Goal: Register for event/course

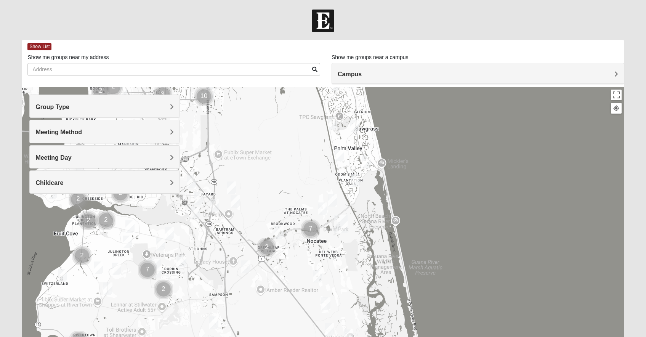
drag, startPoint x: 393, startPoint y: 256, endPoint x: 351, endPoint y: 9, distance: 250.2
click at [351, 10] on form "Log In Find A Group Error Show List Loading Groups" at bounding box center [323, 215] width 646 height 410
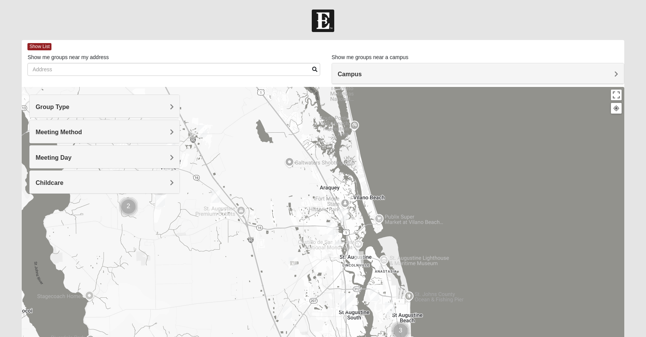
drag, startPoint x: 364, startPoint y: 203, endPoint x: 302, endPoint y: -35, distance: 245.6
click at [302, 0] on html "Log In Find A Group Error Show List Loading Groups" at bounding box center [323, 210] width 646 height 420
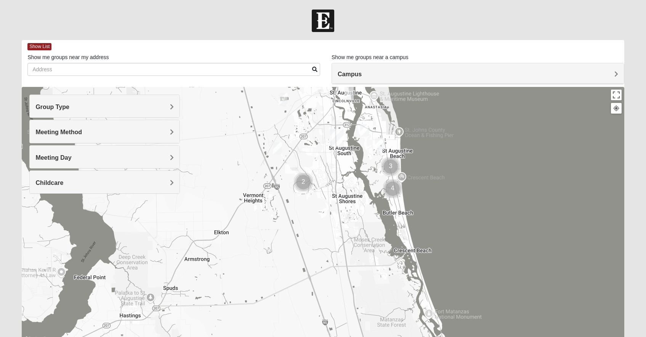
drag, startPoint x: 354, startPoint y: 192, endPoint x: 345, endPoint y: 28, distance: 164.5
click at [345, 28] on form "Log In Find A Group Error Show List Loading Groups" at bounding box center [323, 215] width 646 height 410
click at [366, 130] on img "1825 Mixed Lauter 32080" at bounding box center [363, 129] width 9 height 13
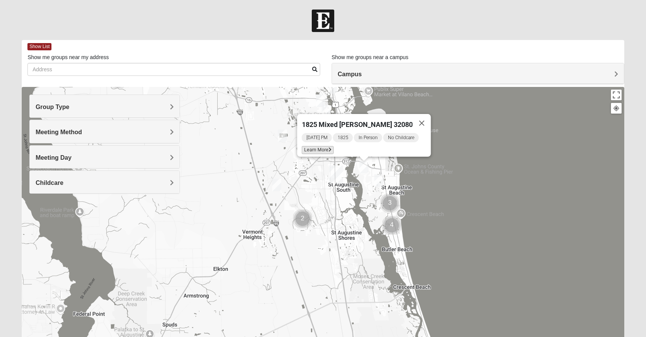
click at [329, 147] on span "Learn More" at bounding box center [318, 150] width 32 height 8
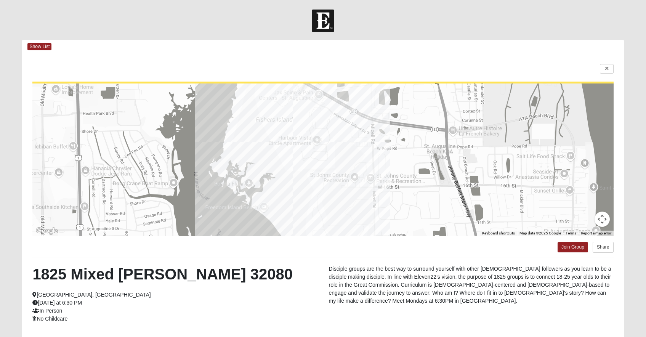
click at [609, 63] on div "← Move left → Move right ↑ Move up ↓ Move down + Zoom in - Zoom out Home Jump l…" at bounding box center [323, 219] width 602 height 333
click at [608, 65] on link at bounding box center [607, 69] width 14 height 10
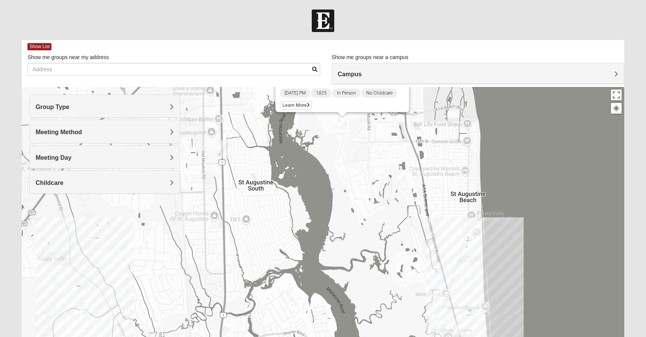
drag, startPoint x: 388, startPoint y: 173, endPoint x: 366, endPoint y: 243, distance: 73.5
click at [366, 244] on div "1825 Mixed Lauter 32080 Monday PM 1825 In Person No Childcare Learn More" at bounding box center [323, 239] width 602 height 305
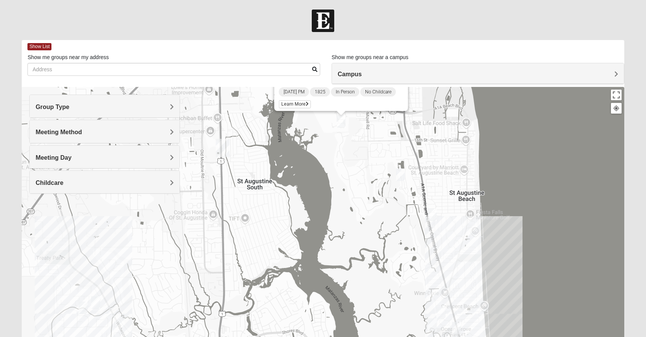
click at [401, 174] on img "Mixed Caple 32080" at bounding box center [400, 174] width 9 height 13
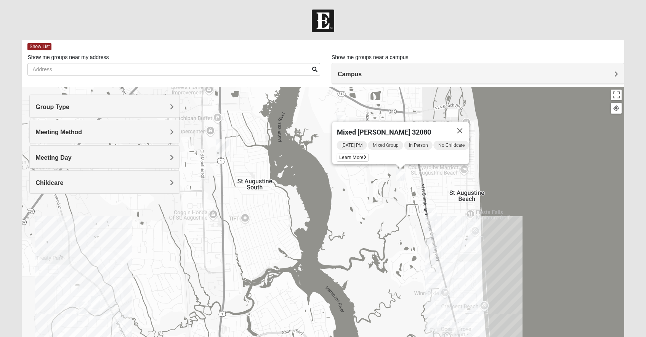
click at [443, 265] on div "Mixed Caple 32080 Monday PM Mixed Group In Person No Childcare Learn More" at bounding box center [323, 239] width 602 height 305
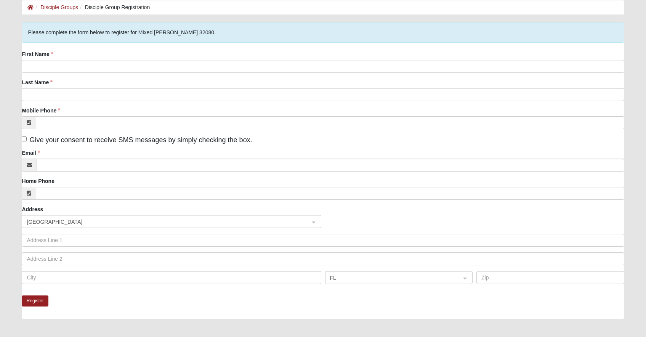
scroll to position [37, 0]
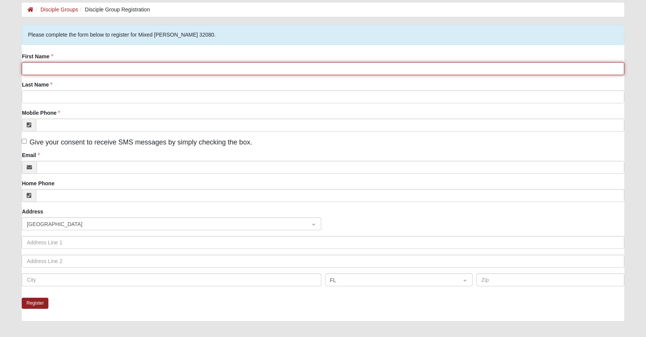
click at [59, 66] on input "First Name" at bounding box center [323, 68] width 602 height 13
type input "Sarah"
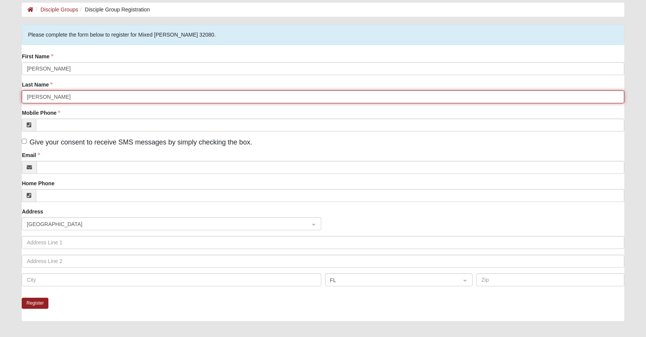
type input "Lentz"
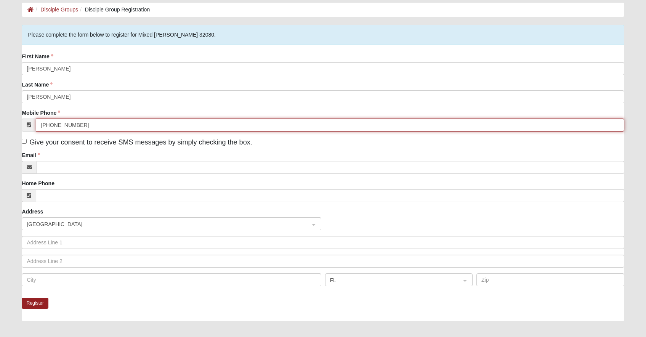
type input "(352) 872-4603"
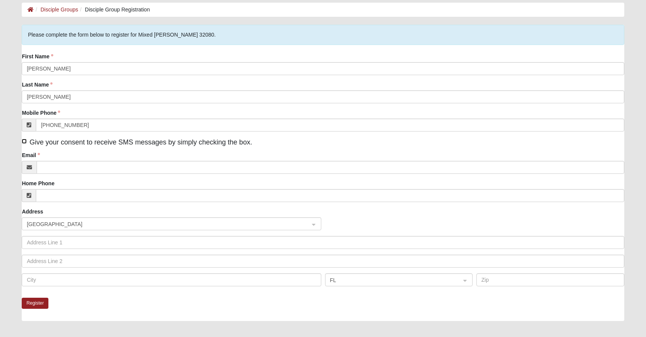
click at [26, 141] on input "Give your consent to receive SMS messages by simply checking the box." at bounding box center [24, 141] width 5 height 5
checkbox input "true"
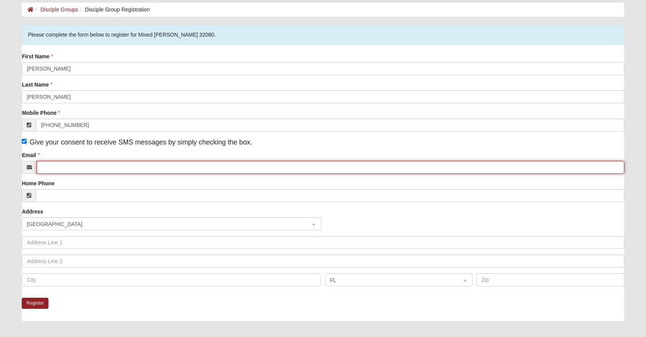
click at [51, 164] on input "Email" at bounding box center [330, 167] width 587 height 13
type input "lentzsarahJ@gmail.com"
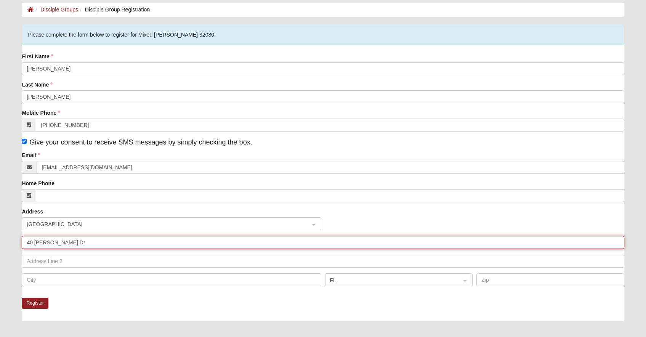
type input "40 Soria Dr"
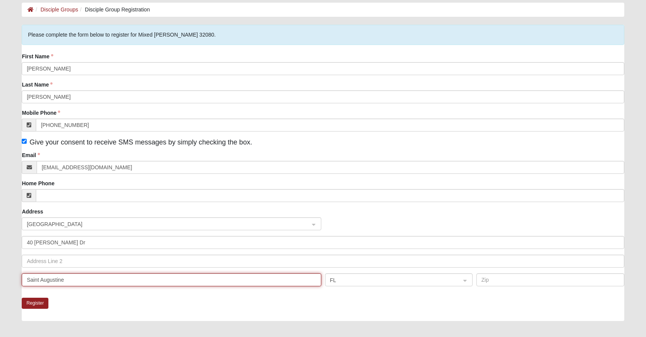
type input "Saint Augustine"
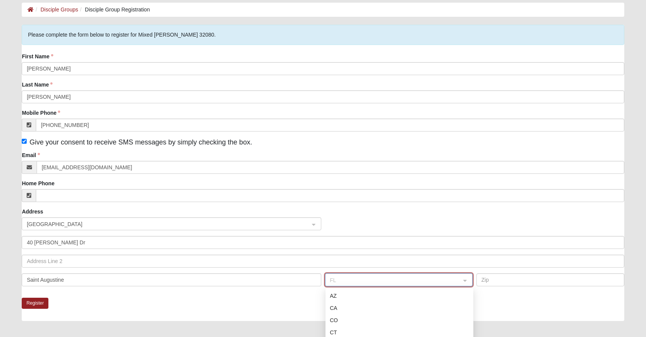
scroll to position [87, 0]
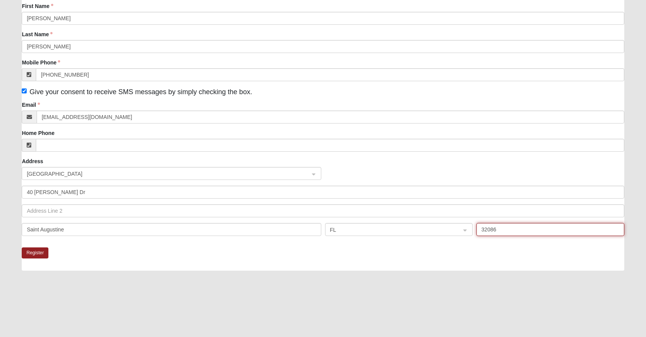
type input "32086"
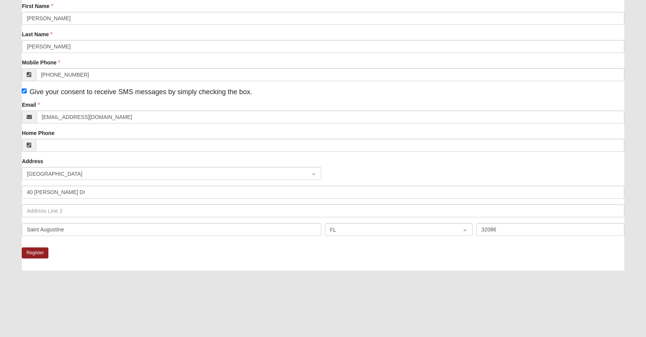
click at [114, 254] on div "Register" at bounding box center [323, 258] width 602 height 23
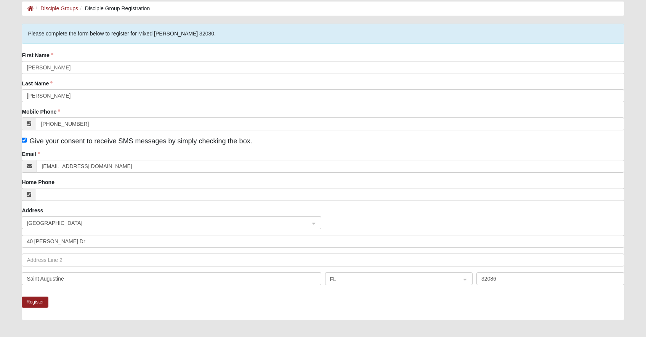
scroll to position [47, 0]
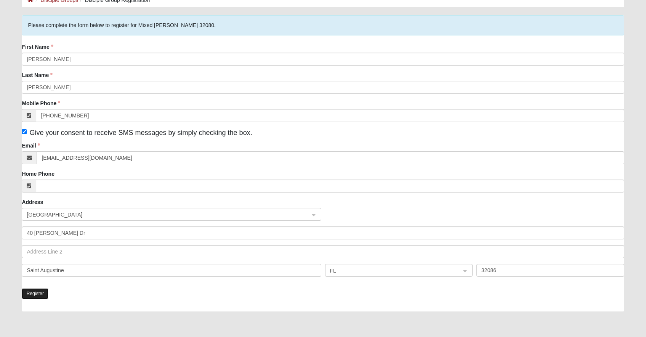
click at [37, 292] on button "Register" at bounding box center [35, 293] width 27 height 11
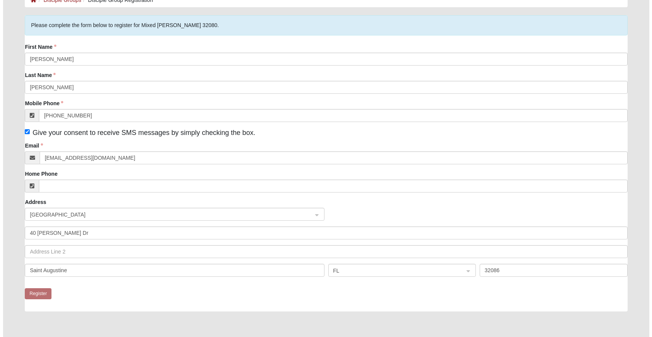
scroll to position [0, 0]
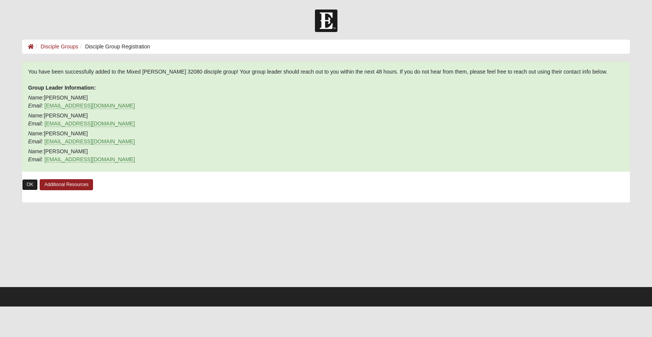
click at [29, 184] on link "OK" at bounding box center [30, 184] width 16 height 11
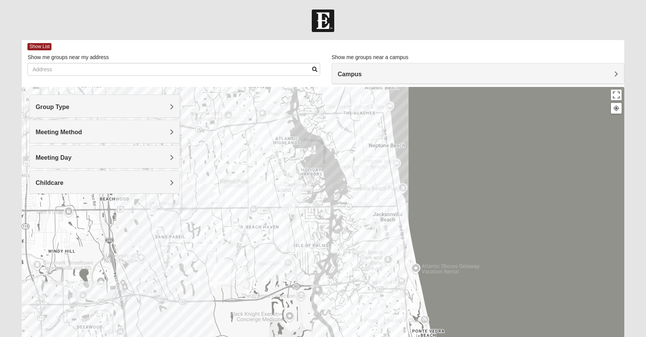
drag, startPoint x: 354, startPoint y: 300, endPoint x: 321, endPoint y: 158, distance: 146.4
click at [321, 159] on div at bounding box center [323, 239] width 602 height 305
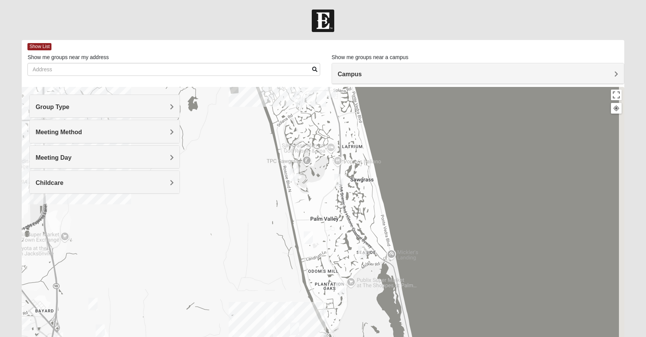
drag, startPoint x: 337, startPoint y: 231, endPoint x: 299, endPoint y: 76, distance: 159.0
click at [299, 77] on div "Show List Loading Groups Keywords Filter Additional Filters Campus Arlington Ba…" at bounding box center [323, 216] width 602 height 352
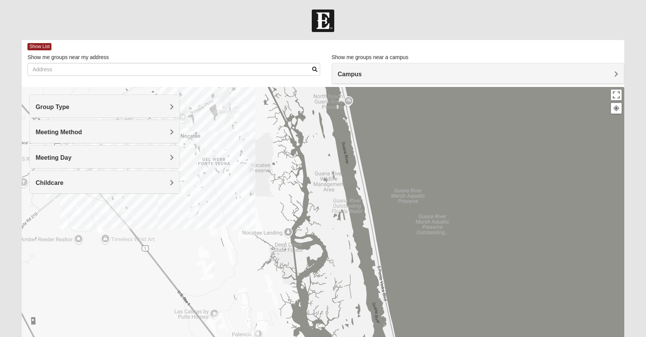
drag, startPoint x: 327, startPoint y: 220, endPoint x: 305, endPoint y: 100, distance: 121.3
click at [305, 107] on div at bounding box center [323, 239] width 602 height 305
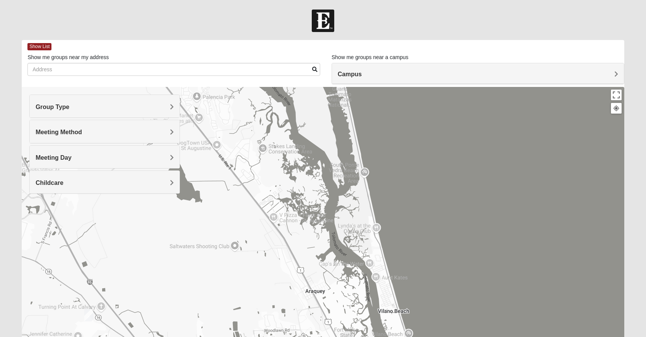
drag, startPoint x: 335, startPoint y: 230, endPoint x: 285, endPoint y: 101, distance: 138.8
click at [285, 102] on div at bounding box center [323, 239] width 602 height 305
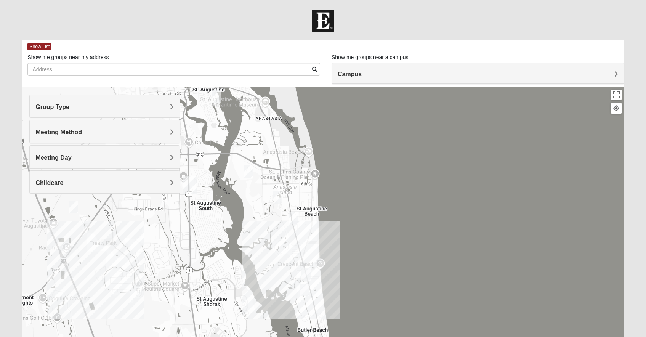
drag, startPoint x: 245, startPoint y: 128, endPoint x: 262, endPoint y: 240, distance: 112.7
click at [262, 240] on div at bounding box center [323, 239] width 602 height 305
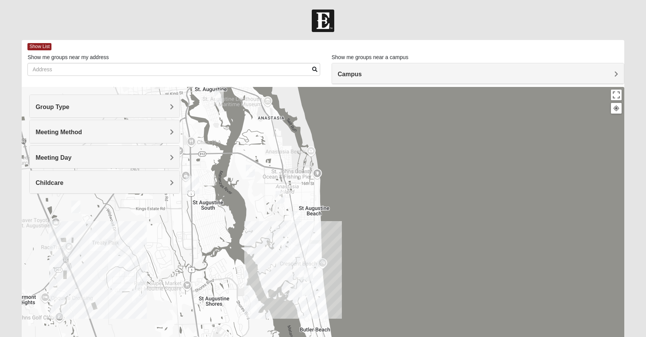
click at [250, 171] on img "1825 Mixed Lauter 32080" at bounding box center [250, 171] width 9 height 13
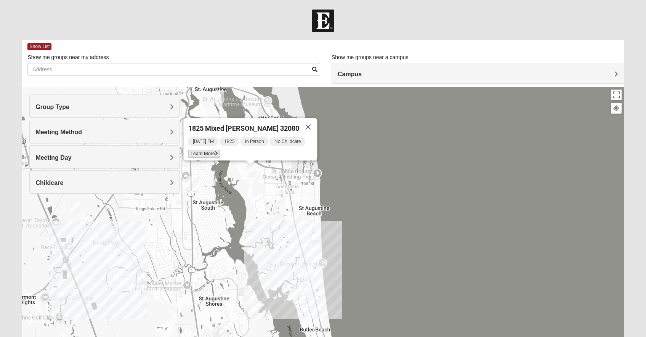
click at [212, 150] on span "Learn More" at bounding box center [204, 154] width 32 height 8
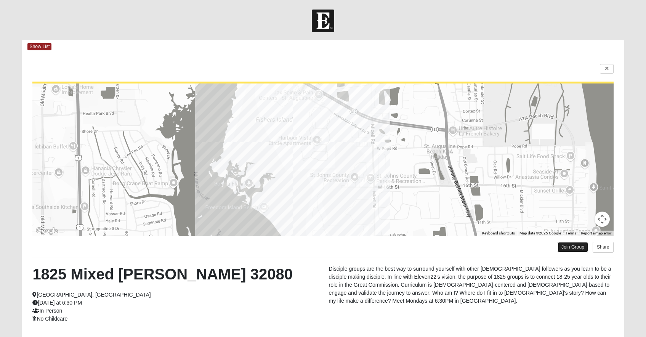
click at [566, 246] on link "Join Group" at bounding box center [573, 247] width 30 height 10
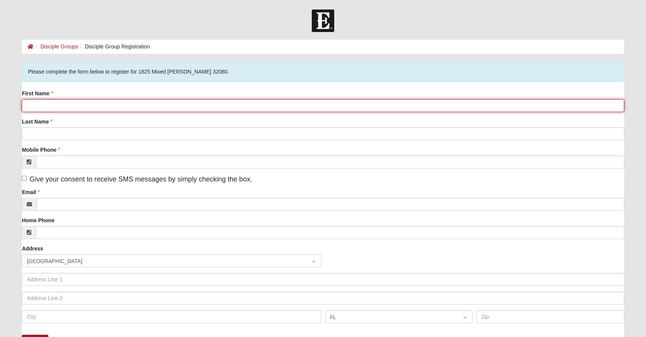
click at [90, 103] on input "First Name" at bounding box center [323, 105] width 602 height 13
type input "[PERSON_NAME]"
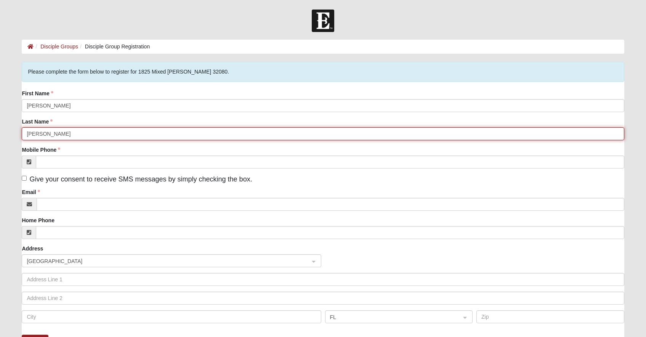
type input "Reynolds"
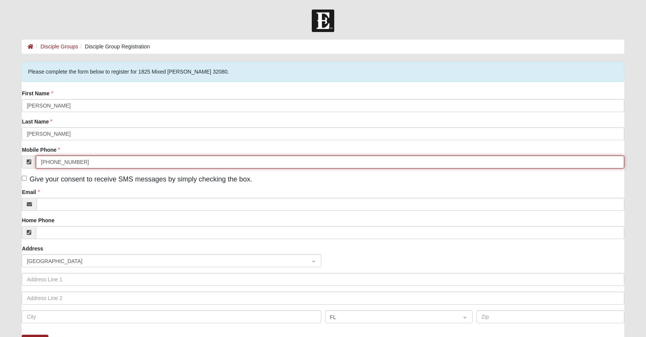
type input "(352) 872-4603"
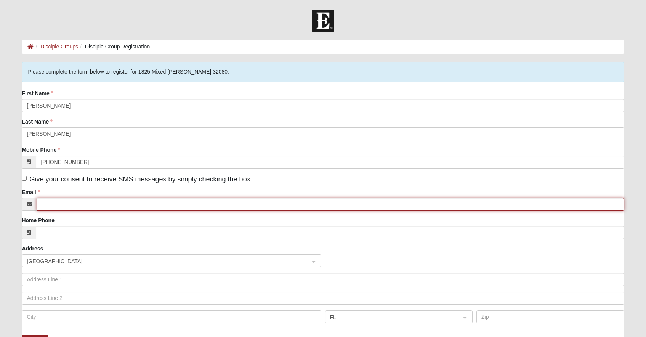
click at [53, 203] on input "Email" at bounding box center [330, 204] width 587 height 13
type input "len"
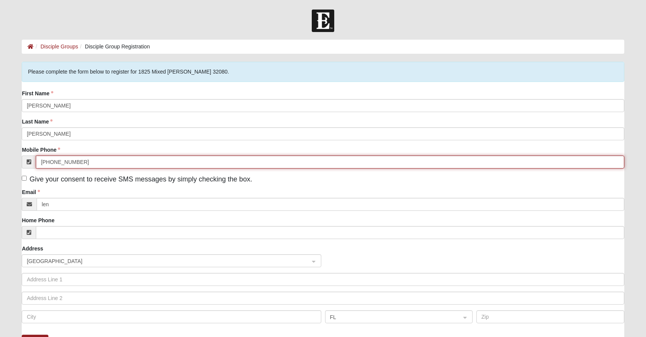
click at [73, 160] on input "(352) 872-4603" at bounding box center [330, 162] width 588 height 13
type input "(352) 514-4668"
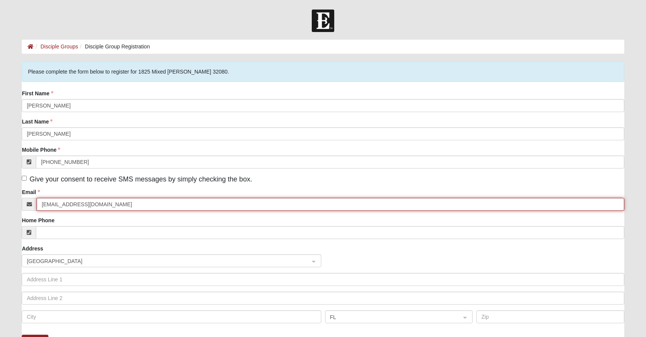
type input "brantwalkerreynolds@gmail.com"
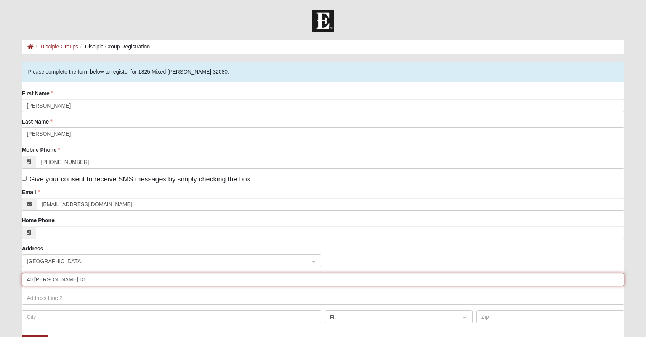
type input "40 Soria Dr"
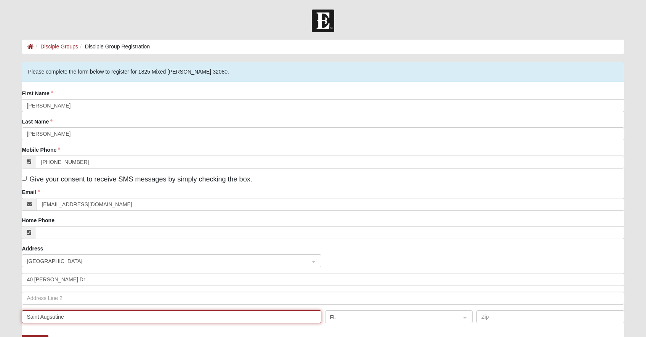
type input "Saint Augsutine"
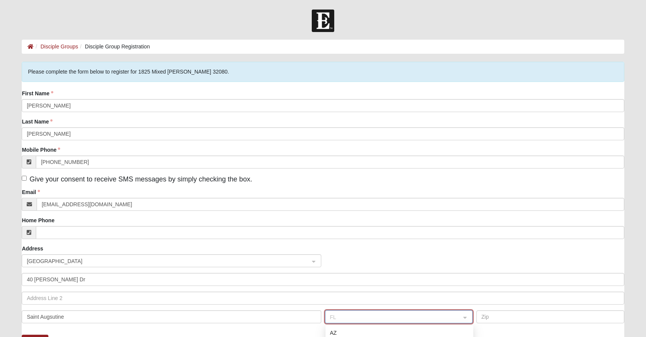
scroll to position [87, 0]
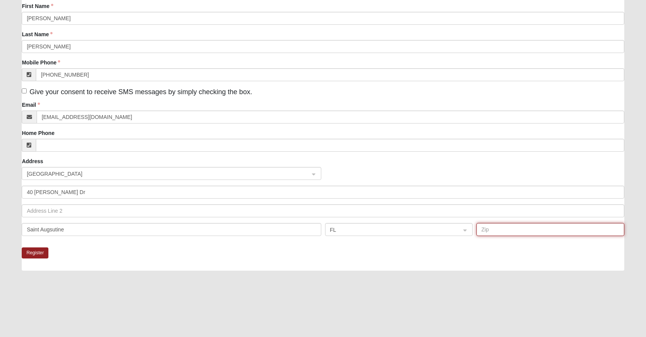
click at [490, 230] on input "text" at bounding box center [550, 229] width 148 height 13
type input "32086"
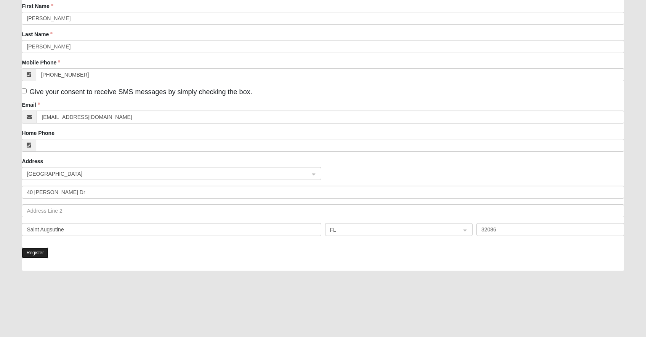
click at [35, 252] on button "Register" at bounding box center [35, 252] width 27 height 11
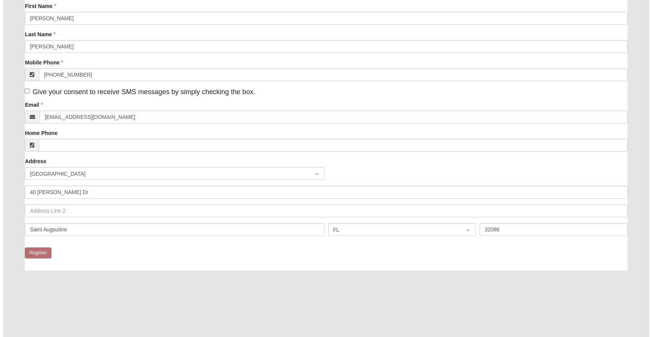
scroll to position [0, 0]
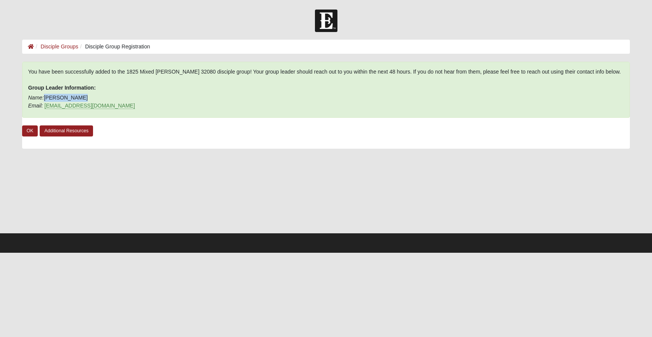
drag, startPoint x: 88, startPoint y: 100, endPoint x: 44, endPoint y: 100, distance: 43.8
click at [44, 100] on p "Name: LaVay Lauter Email: llauter@rwbaird.com" at bounding box center [326, 102] width 596 height 16
copy p "LaVay Lauter"
click at [16, 72] on form "Log In Disciple Group Registration Disciple Groups Disciple Group Registration …" at bounding box center [326, 131] width 652 height 243
click at [32, 130] on link "OK" at bounding box center [30, 130] width 16 height 11
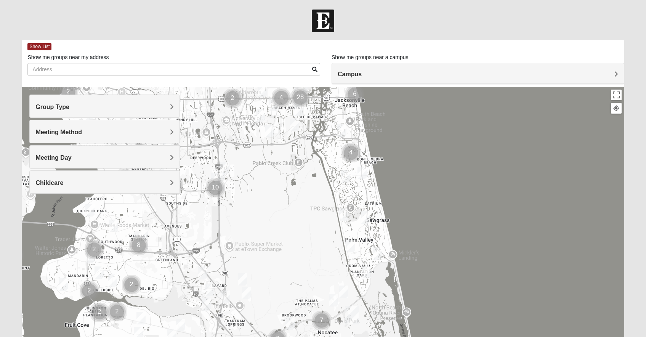
drag, startPoint x: 413, startPoint y: 278, endPoint x: 379, endPoint y: 106, distance: 175.6
click at [379, 106] on div at bounding box center [323, 239] width 602 height 305
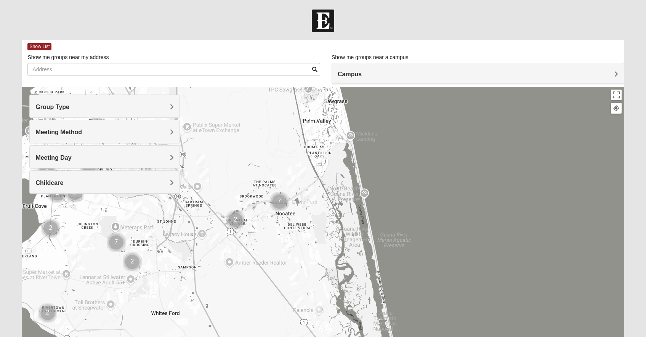
drag, startPoint x: 399, startPoint y: 236, endPoint x: 357, endPoint y: 129, distance: 114.6
click at [357, 129] on div at bounding box center [323, 239] width 602 height 305
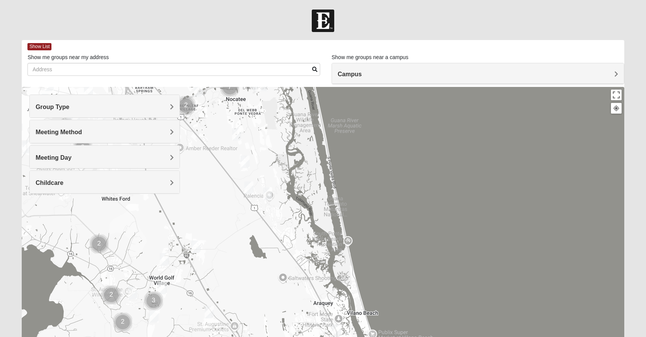
drag, startPoint x: 389, startPoint y: 256, endPoint x: 353, endPoint y: 160, distance: 102.2
click at [353, 160] on div at bounding box center [323, 239] width 602 height 305
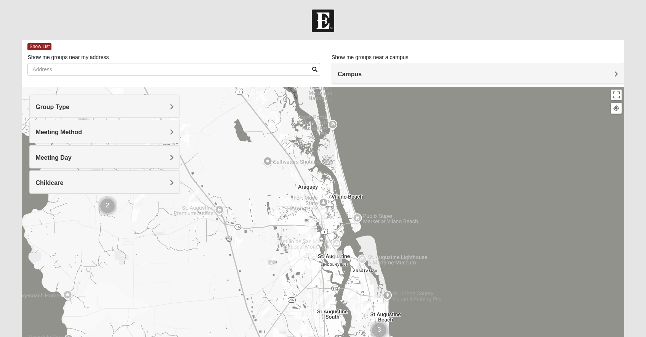
drag, startPoint x: 381, startPoint y: 276, endPoint x: 360, endPoint y: 144, distance: 133.9
click at [360, 144] on div at bounding box center [323, 239] width 602 height 305
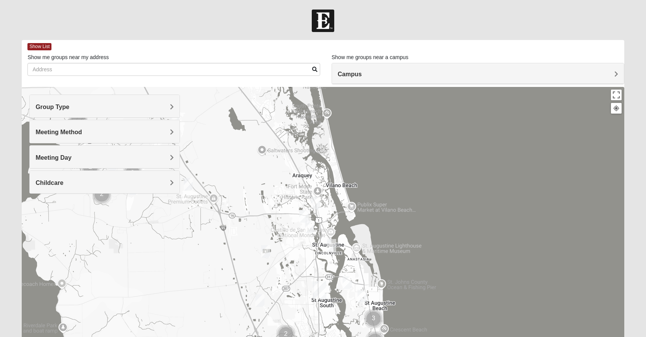
click at [311, 228] on img "Mixed Richardson 32084" at bounding box center [309, 227] width 9 height 13
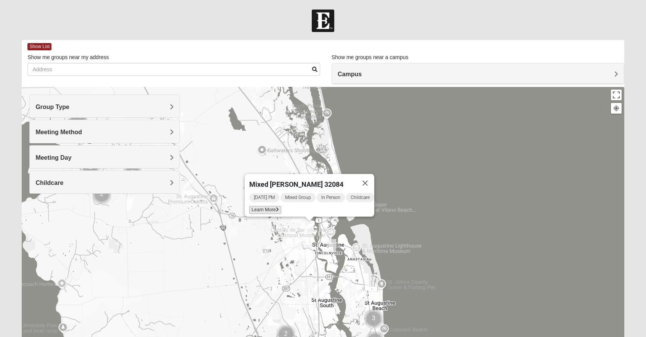
click at [256, 208] on span "Learn More" at bounding box center [265, 210] width 32 height 8
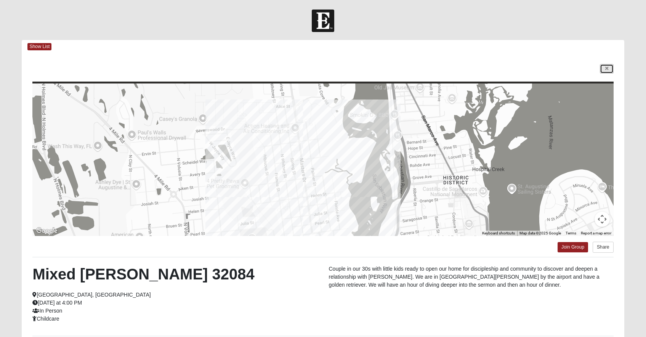
click at [610, 70] on link at bounding box center [607, 69] width 14 height 10
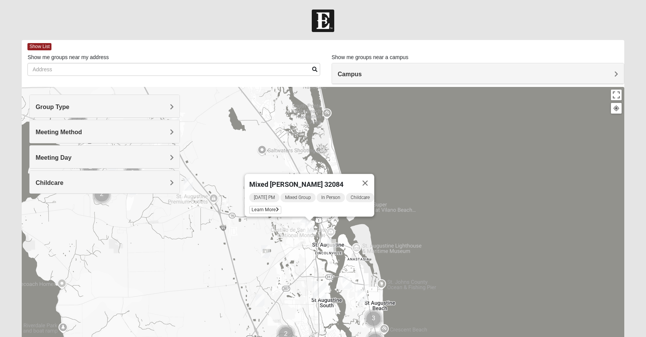
click at [268, 253] on img "Mixed Marenco 32084" at bounding box center [265, 251] width 9 height 13
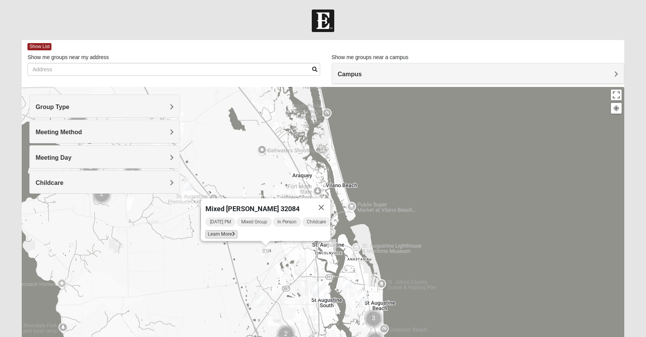
click at [215, 230] on span "Learn More" at bounding box center [221, 234] width 32 height 8
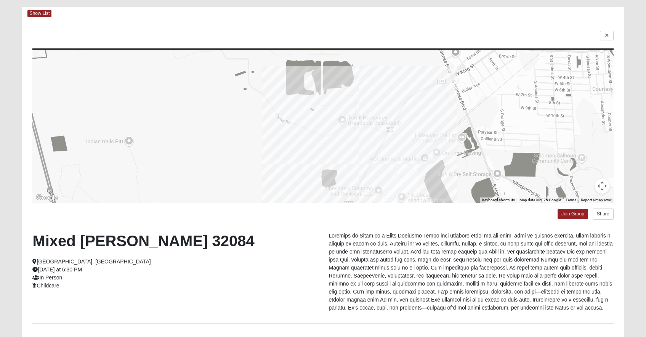
scroll to position [47, 0]
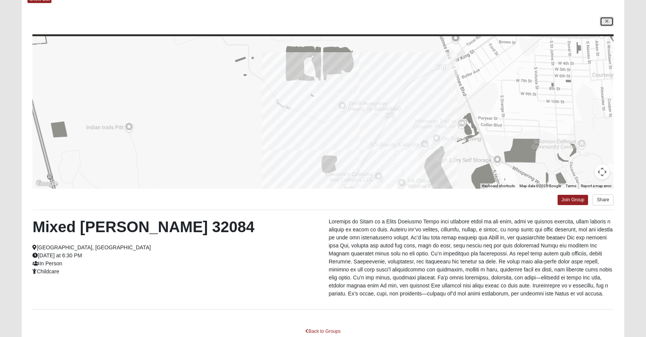
click at [606, 21] on icon at bounding box center [606, 21] width 3 height 5
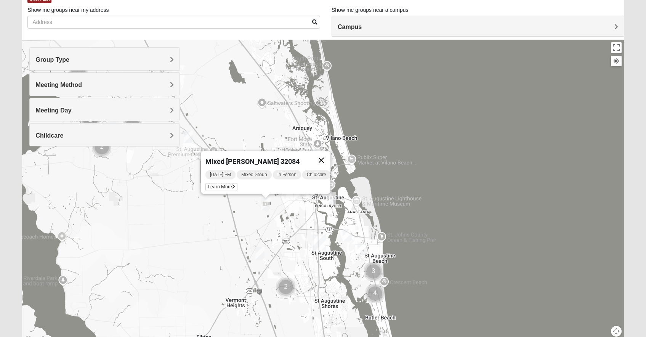
click at [323, 157] on button "Close" at bounding box center [321, 160] width 18 height 18
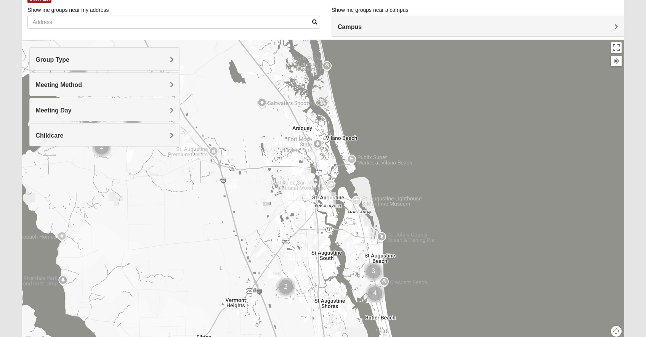
click at [261, 256] on img "Mixed Noteware 32084" at bounding box center [259, 253] width 9 height 13
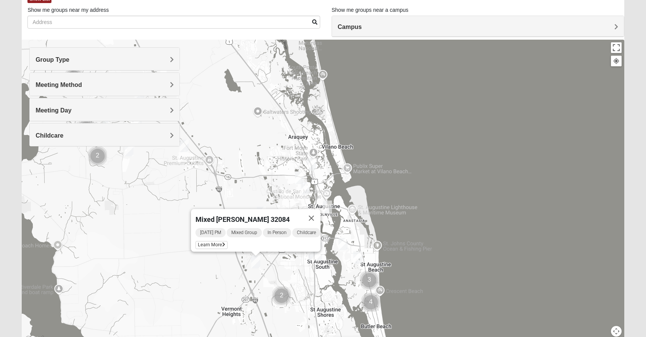
drag, startPoint x: 273, startPoint y: 152, endPoint x: 257, endPoint y: 207, distance: 56.4
click at [257, 207] on div "Mixed [PERSON_NAME] 32084 [DATE] PM Mixed Group In Person Childcare Learn More" at bounding box center [323, 192] width 602 height 305
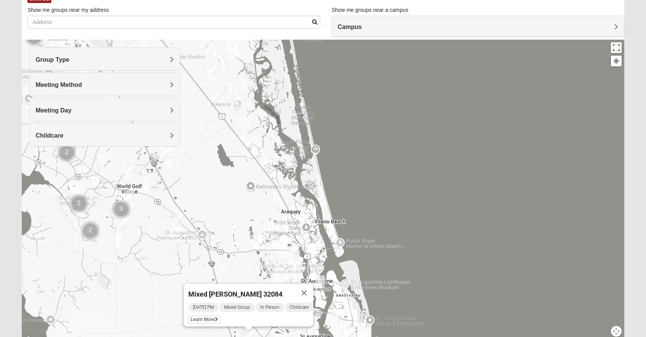
drag, startPoint x: 255, startPoint y: 114, endPoint x: 257, endPoint y: 151, distance: 37.4
click at [258, 151] on div "Mixed [PERSON_NAME] 32084 [DATE] PM Mixed Group In Person Childcare Learn More" at bounding box center [323, 192] width 602 height 305
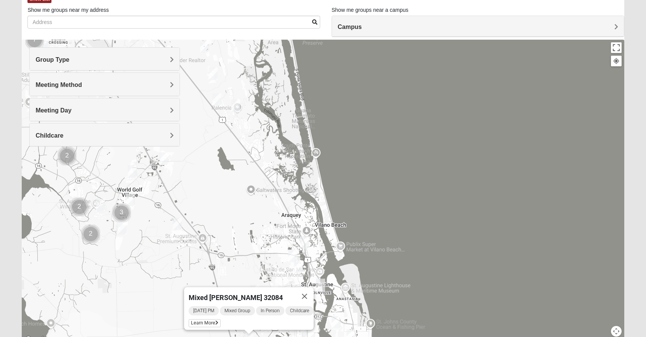
click at [176, 223] on img "Mixed Jakubowski 32092" at bounding box center [177, 224] width 9 height 13
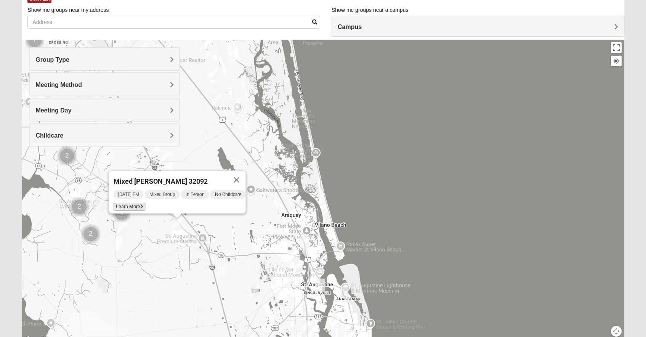
click at [128, 204] on span "Learn More" at bounding box center [129, 207] width 32 height 8
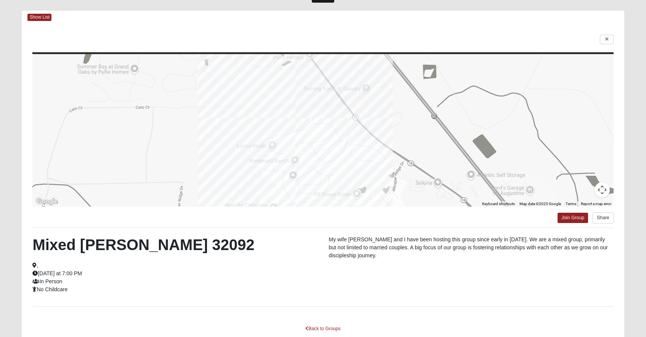
scroll to position [28, 0]
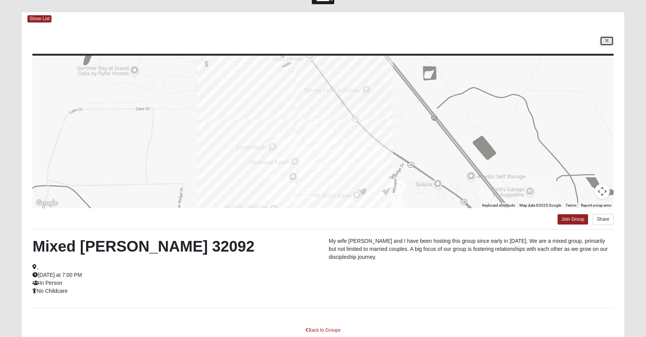
click at [606, 38] on icon at bounding box center [606, 40] width 3 height 5
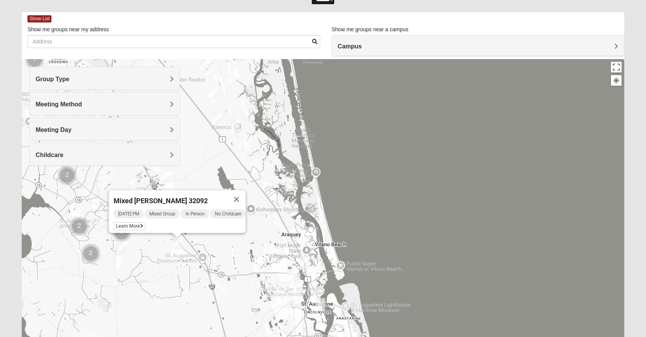
drag, startPoint x: 293, startPoint y: 195, endPoint x: 328, endPoint y: 234, distance: 52.6
click at [328, 235] on div "Mixed [PERSON_NAME] 32092 [DATE] PM Mixed Group In Person No Childcare Learn Mo…" at bounding box center [323, 211] width 602 height 305
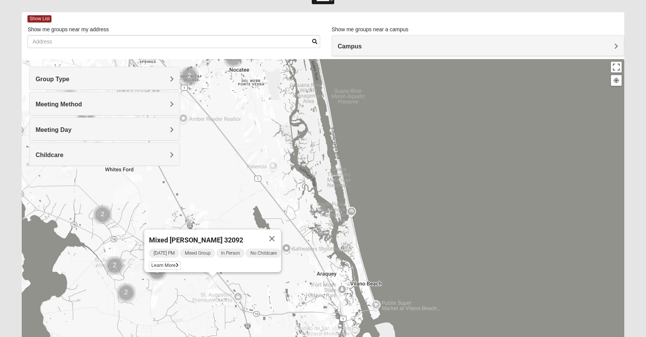
click at [256, 159] on img "Mixed Gerville-Reache 32095" at bounding box center [252, 158] width 9 height 13
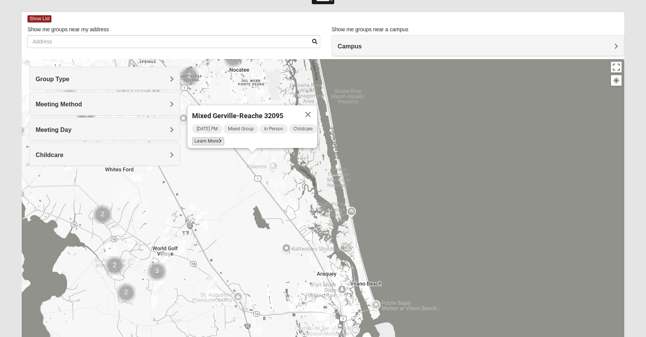
click at [213, 137] on span "Learn More" at bounding box center [208, 141] width 32 height 8
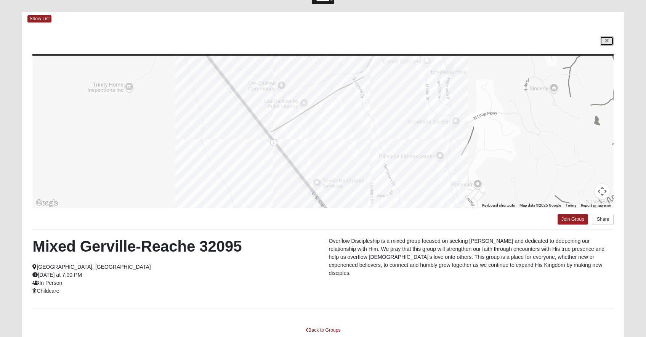
click at [609, 40] on link at bounding box center [607, 41] width 14 height 10
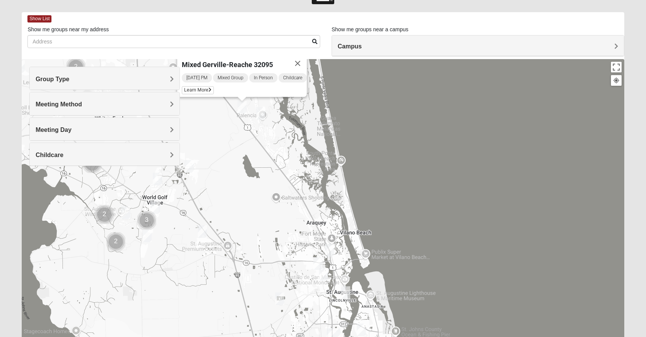
drag, startPoint x: 335, startPoint y: 256, endPoint x: 306, endPoint y: 133, distance: 125.9
click at [306, 133] on div "Mixed Gerville-Reache 32095 [DATE] PM Mixed Group In Person Childcare Learn More" at bounding box center [323, 211] width 602 height 305
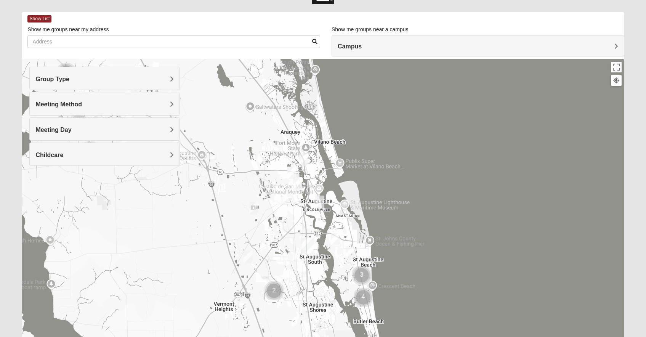
drag, startPoint x: 412, startPoint y: 269, endPoint x: 385, endPoint y: 169, distance: 103.4
click at [385, 169] on div "Mixed Gerville-Reache 32095 [DATE] PM Mixed Group In Person Childcare Learn More" at bounding box center [323, 211] width 602 height 305
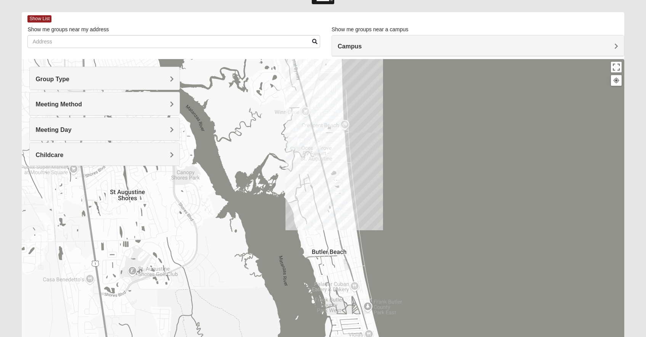
click at [302, 132] on img "WILDASIN/GUNDERSON MIXED" at bounding box center [301, 131] width 9 height 13
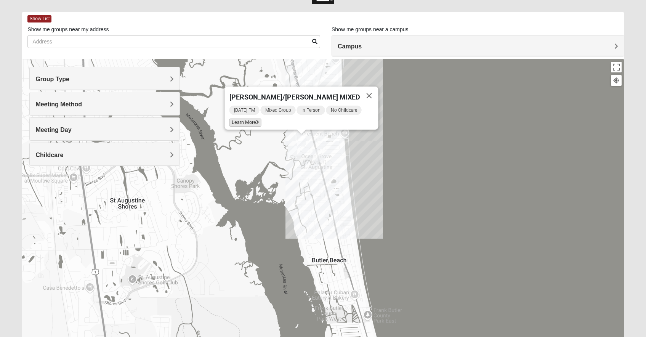
click at [250, 119] on span "Learn More" at bounding box center [245, 123] width 32 height 8
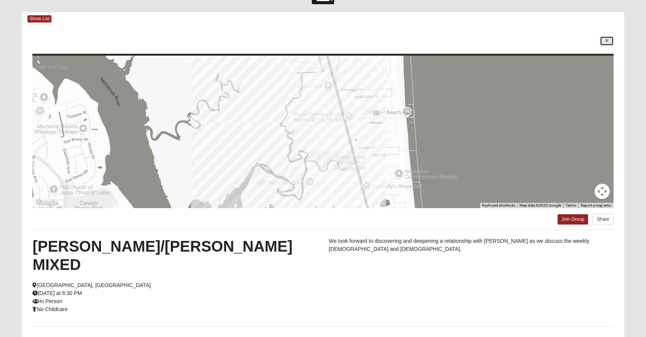
click at [605, 43] on icon at bounding box center [606, 40] width 3 height 5
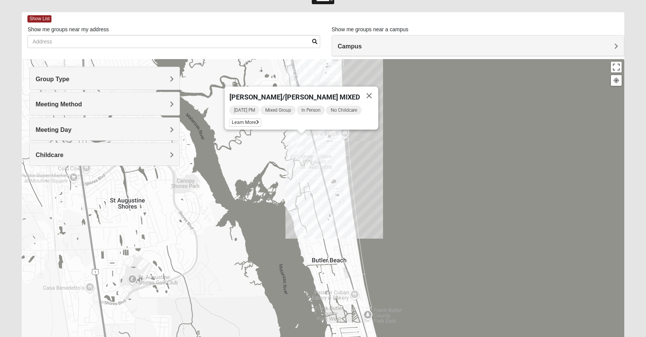
click at [314, 188] on img "Mixed Tant 32080" at bounding box center [314, 186] width 9 height 13
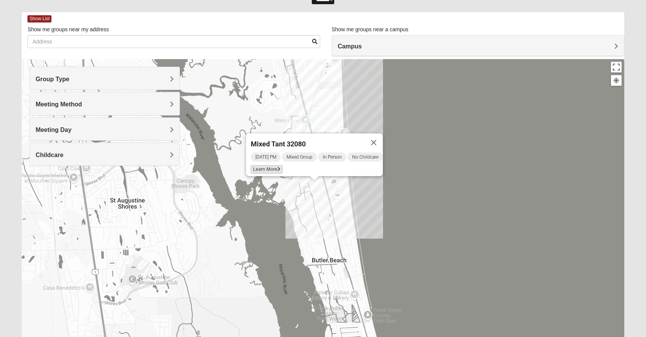
click at [268, 165] on span "Learn More" at bounding box center [266, 169] width 32 height 8
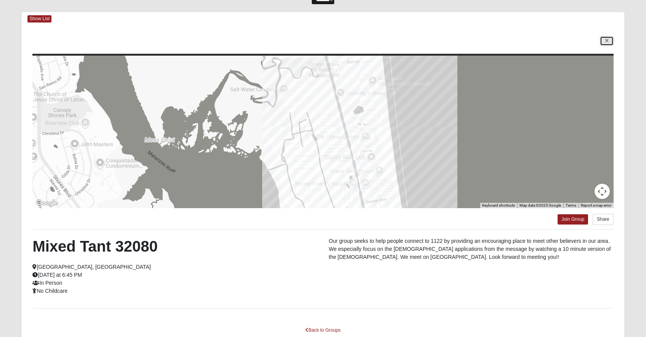
click at [604, 40] on link at bounding box center [607, 41] width 14 height 10
